Goal: Information Seeking & Learning: Learn about a topic

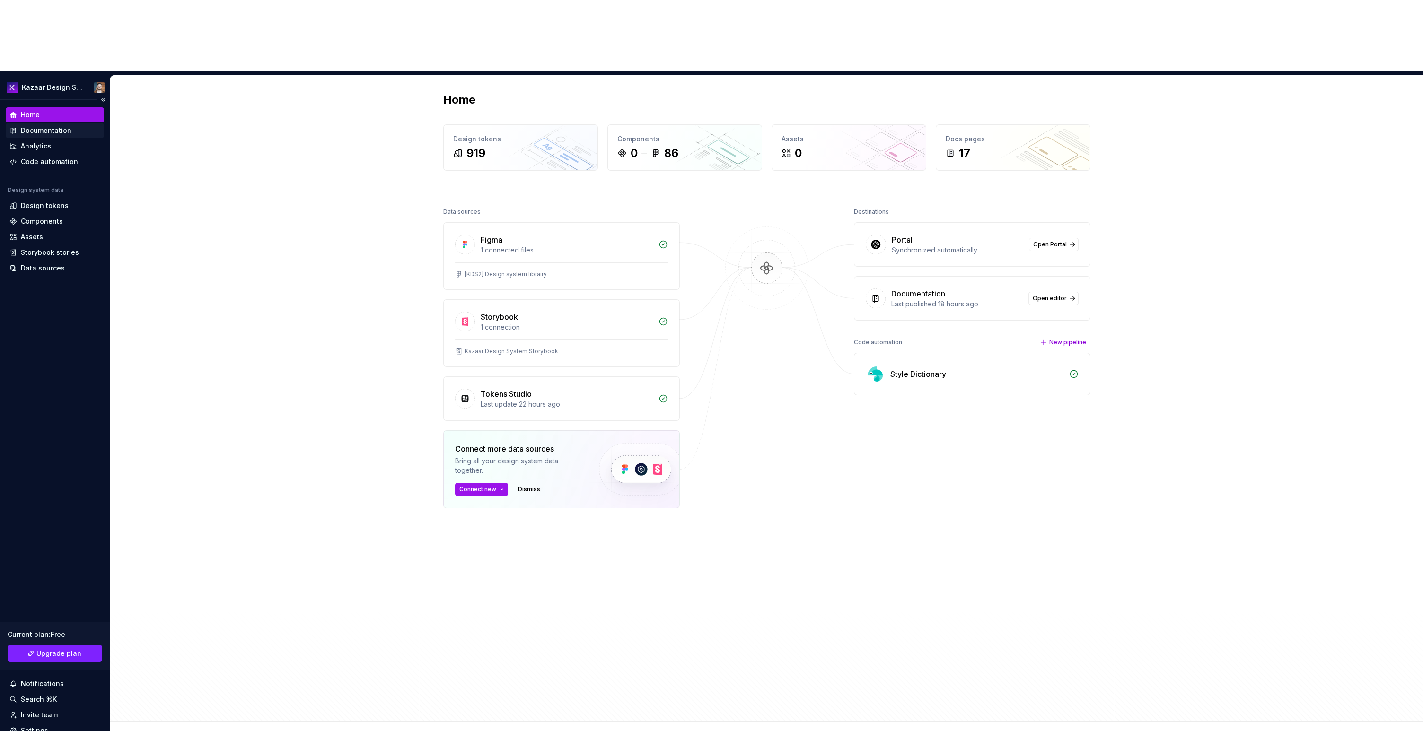
click at [43, 126] on div "Documentation" at bounding box center [46, 130] width 51 height 9
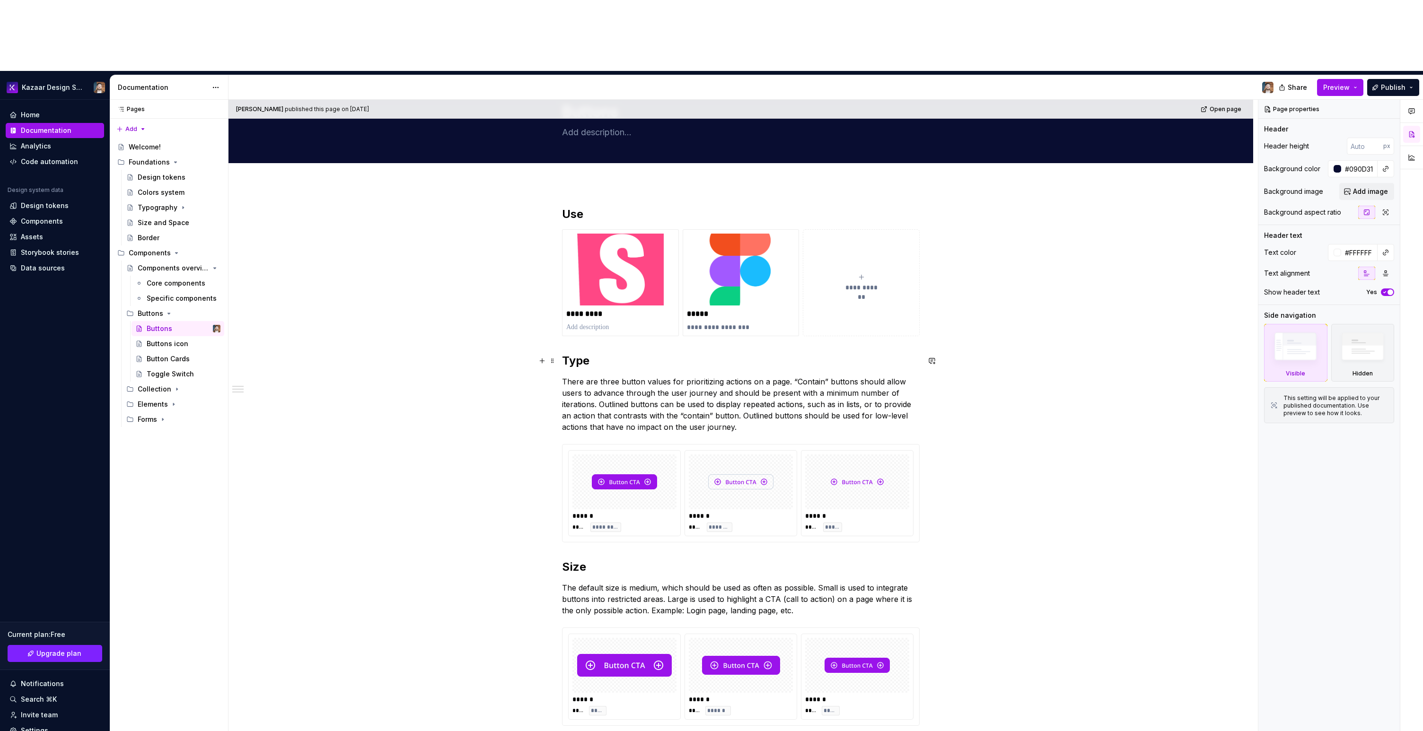
scroll to position [202, 0]
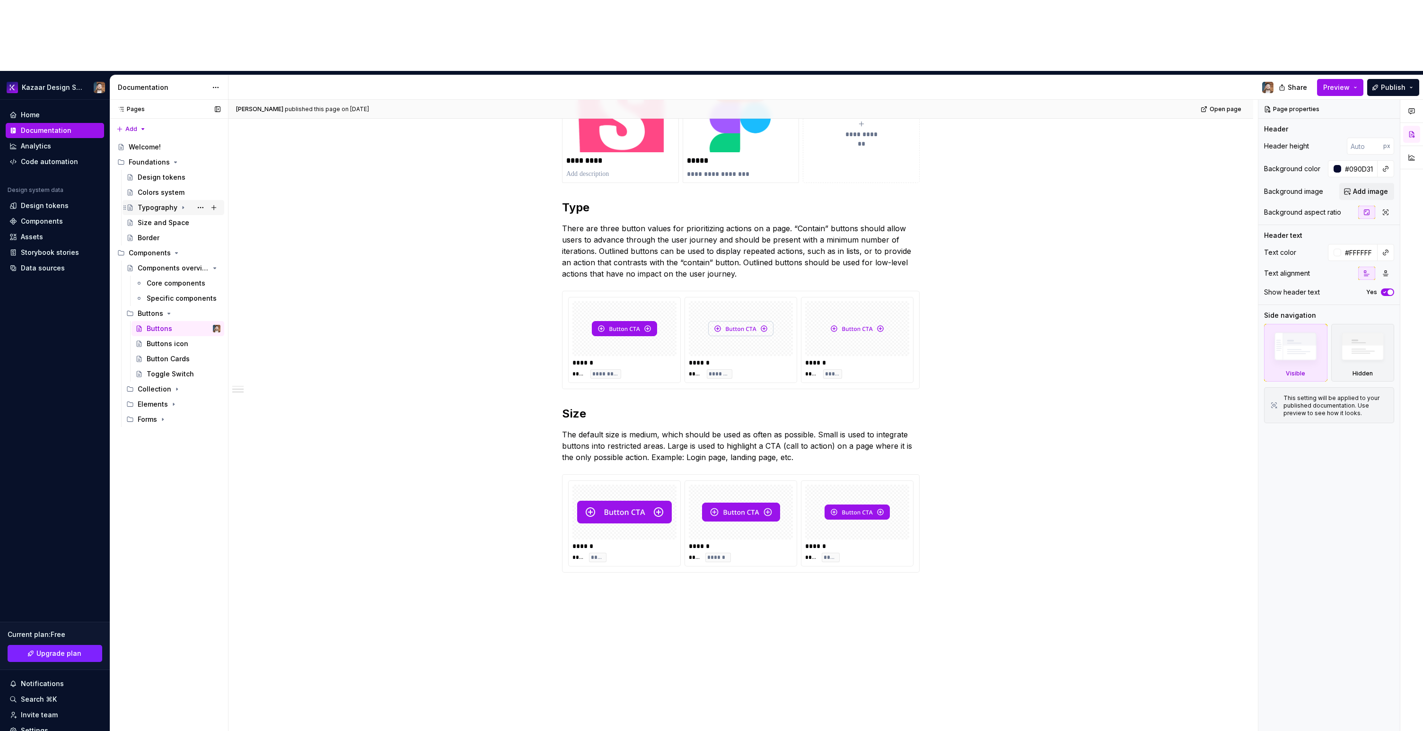
click at [166, 203] on div "Typography" at bounding box center [158, 207] width 40 height 9
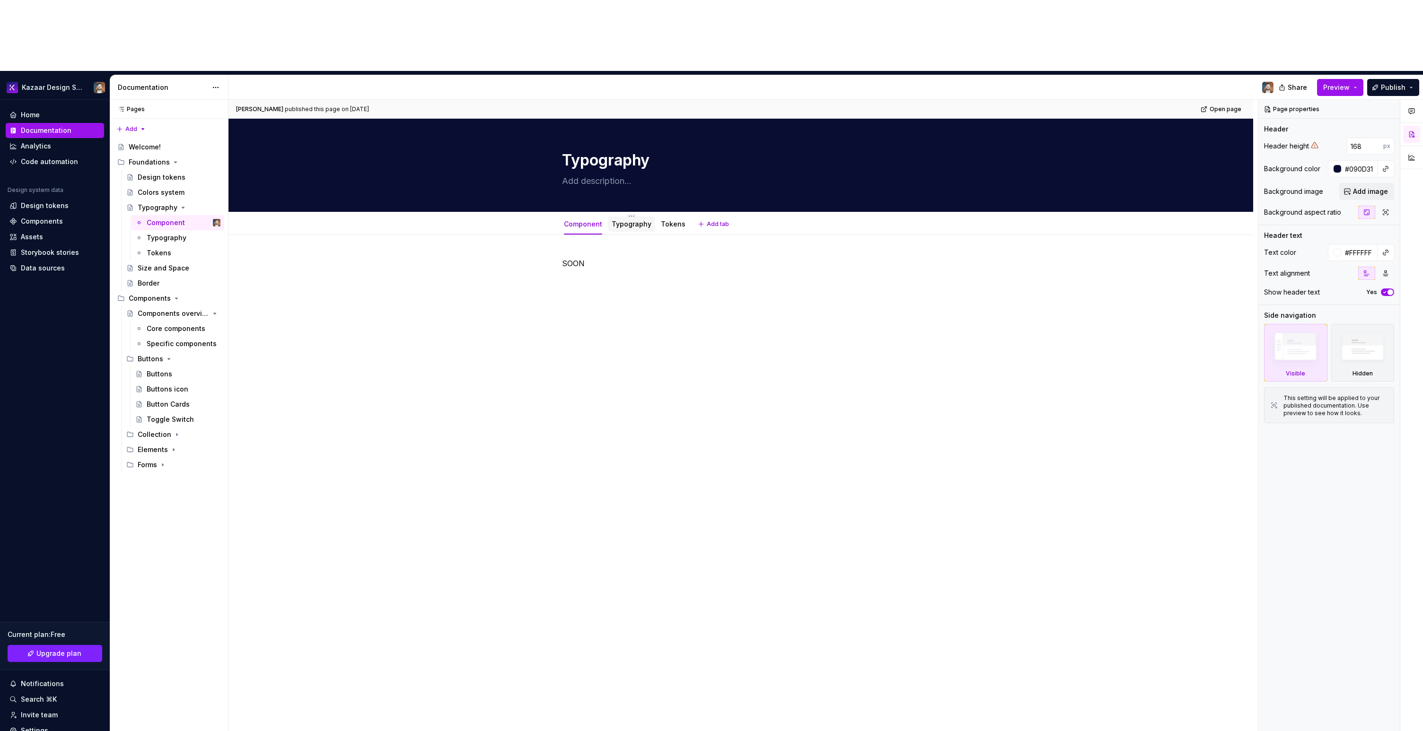
click at [619, 214] on div "Typography" at bounding box center [631, 224] width 47 height 20
click at [617, 220] on link "Typography" at bounding box center [632, 224] width 40 height 8
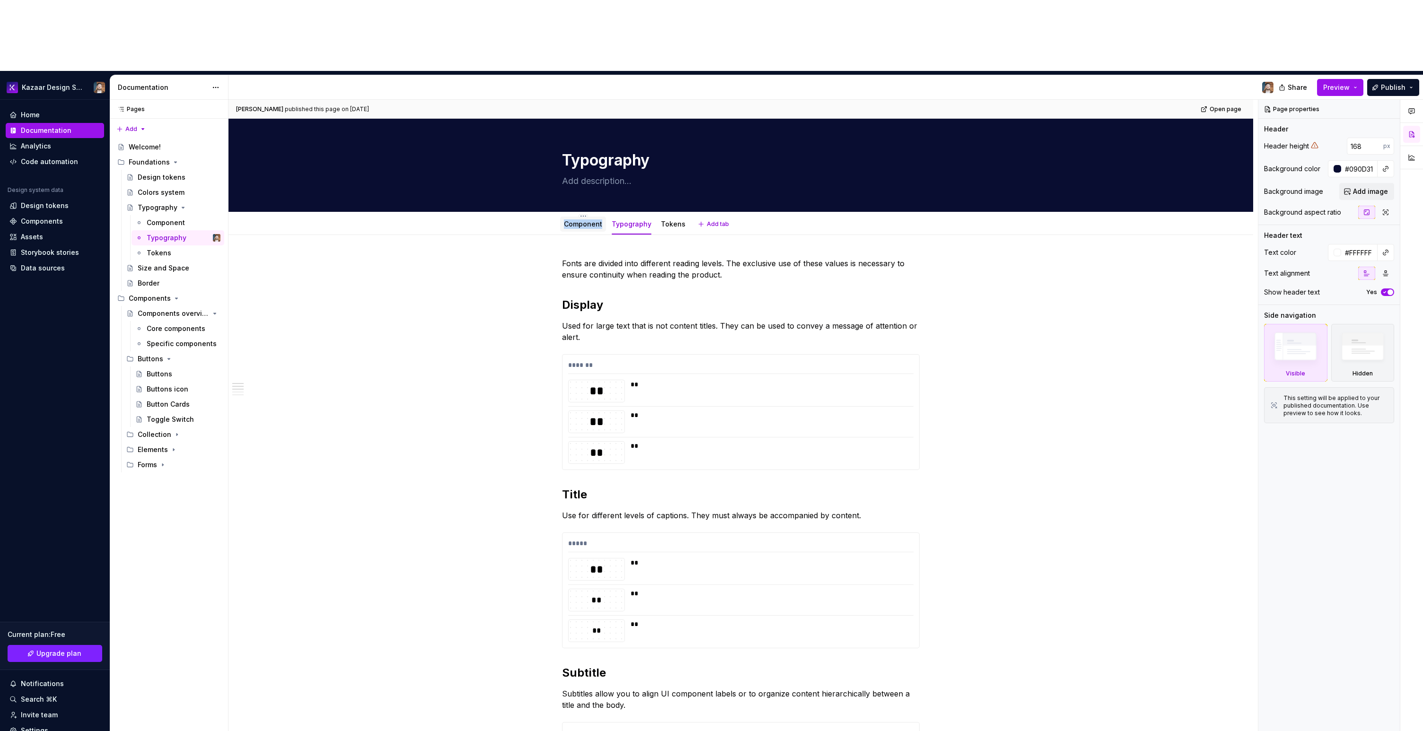
click at [579, 220] on link "Component" at bounding box center [583, 224] width 38 height 8
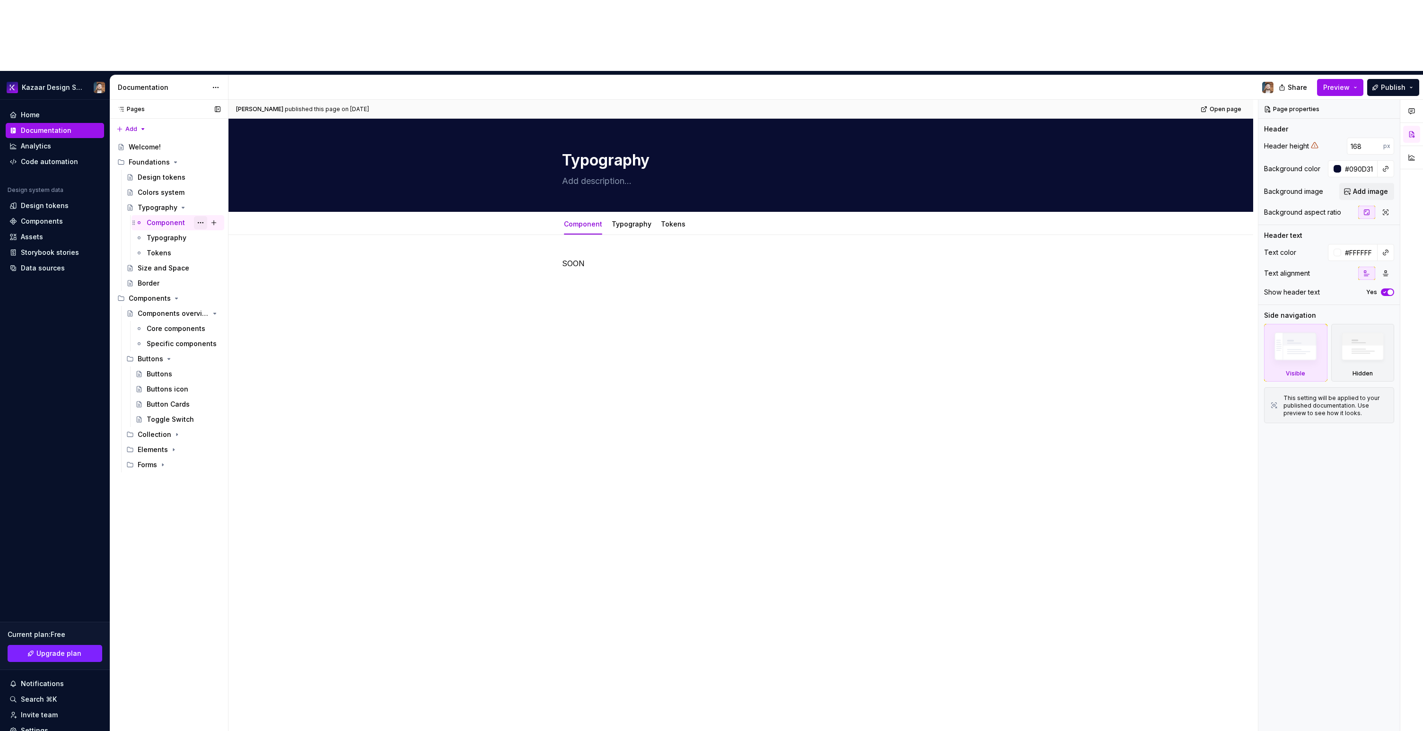
click at [203, 216] on button "Page tree" at bounding box center [200, 222] width 13 height 13
click at [227, 255] on div "Delete tab" at bounding box center [257, 256] width 93 height 9
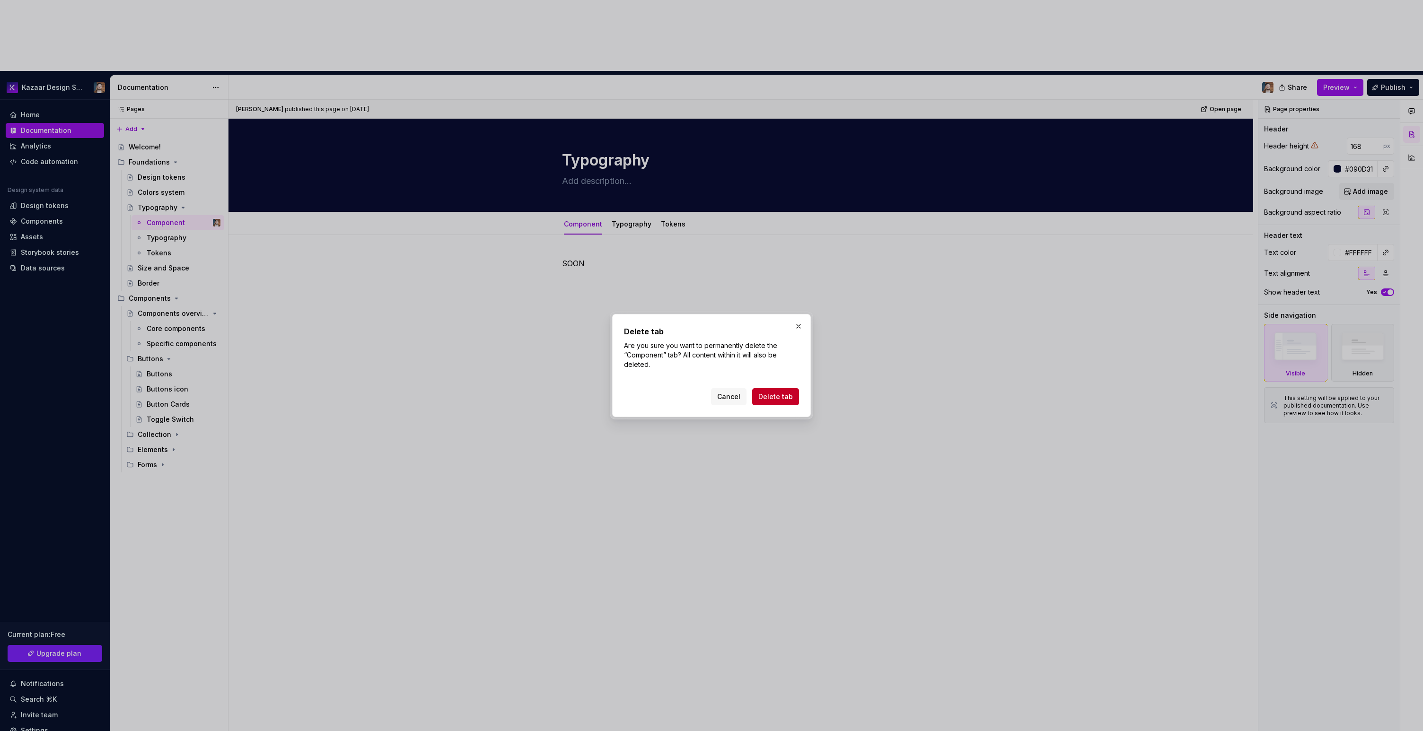
click at [772, 400] on span "Delete tab" at bounding box center [775, 396] width 35 height 9
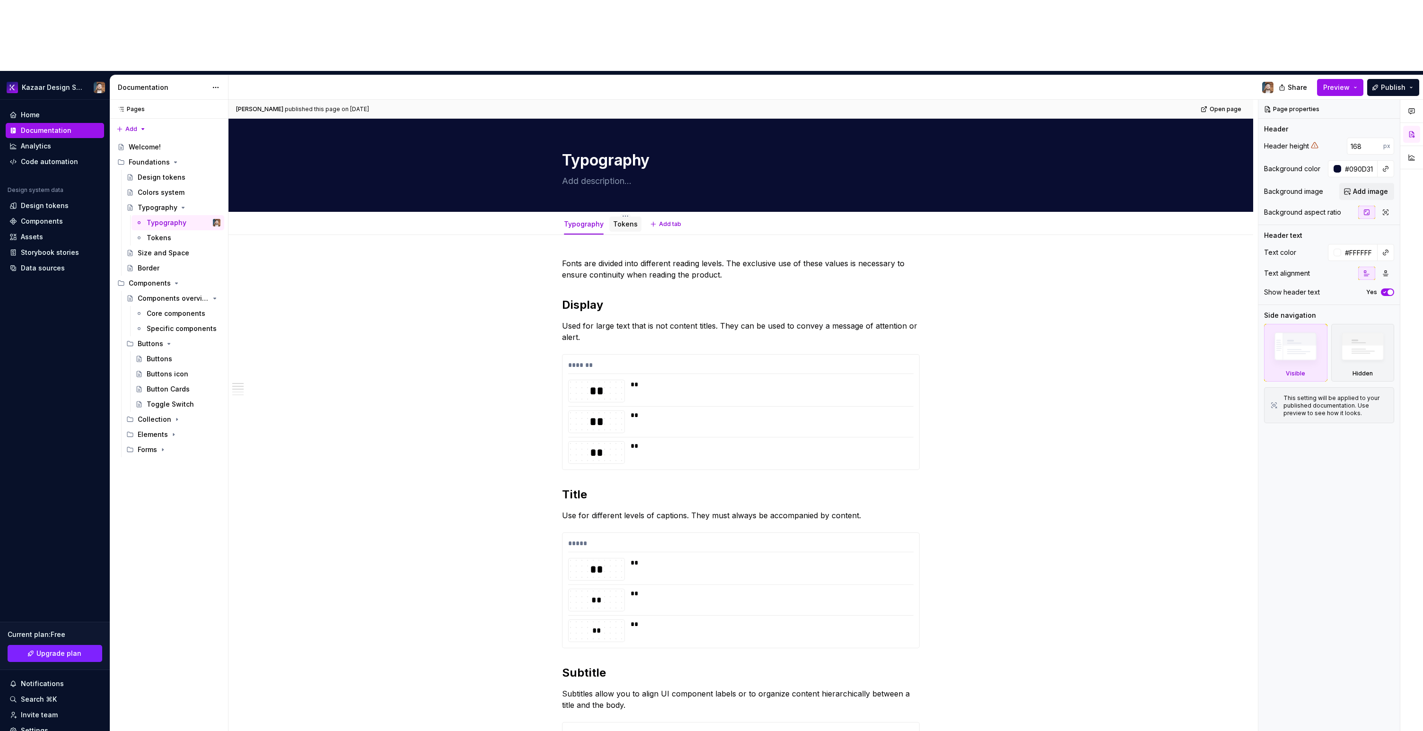
drag, startPoint x: 620, startPoint y: 152, endPoint x: 623, endPoint y: 156, distance: 5.1
click at [621, 220] on link "Tokens" at bounding box center [625, 224] width 25 height 8
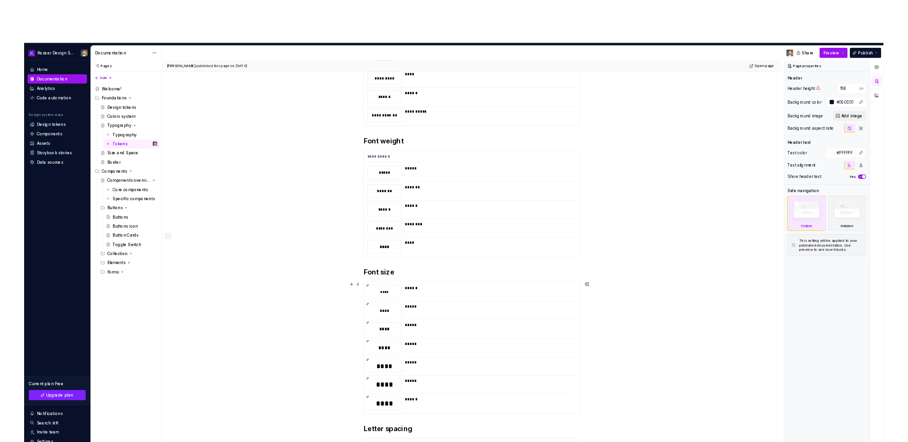
scroll to position [459, 0]
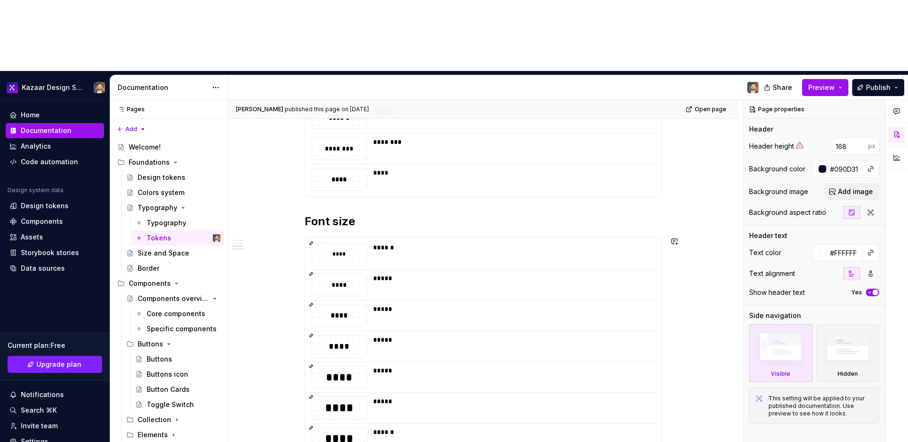
type textarea "*"
